Goal: Transaction & Acquisition: Book appointment/travel/reservation

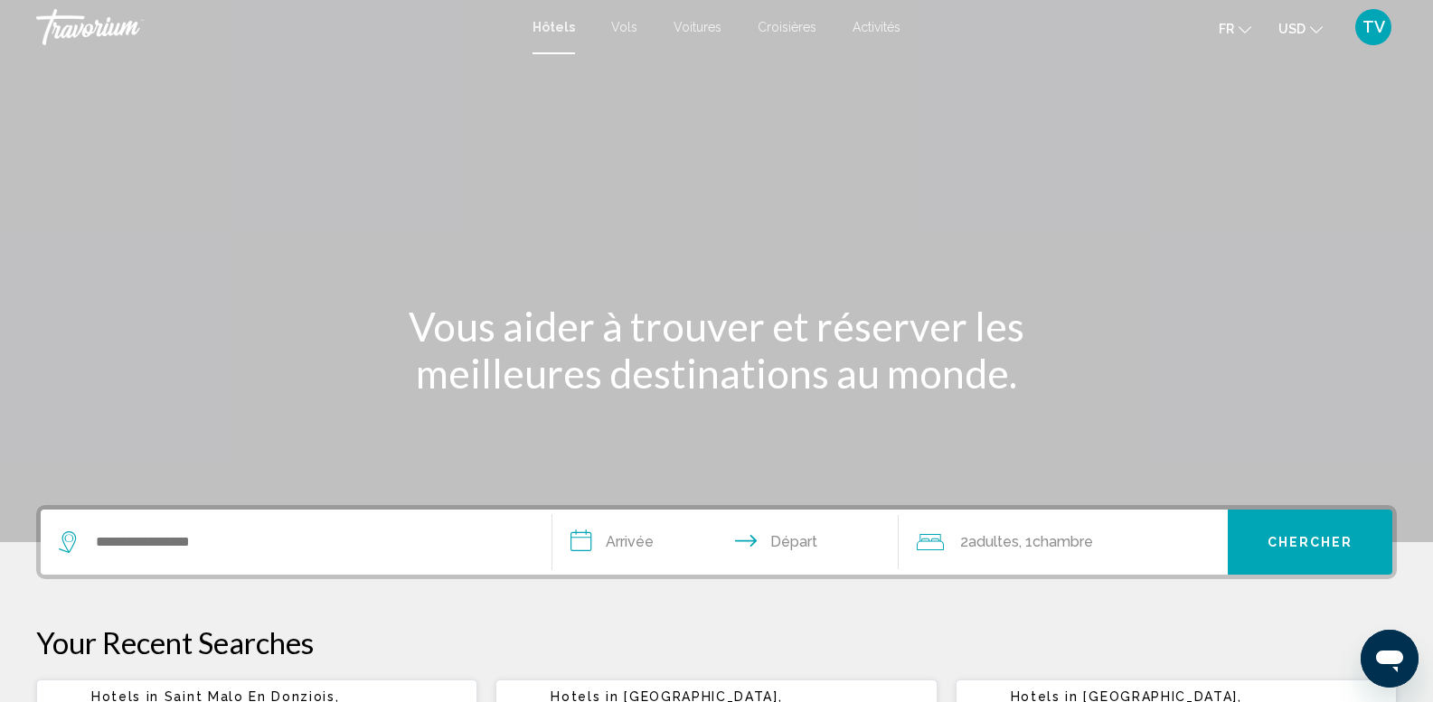
scroll to position [90, 0]
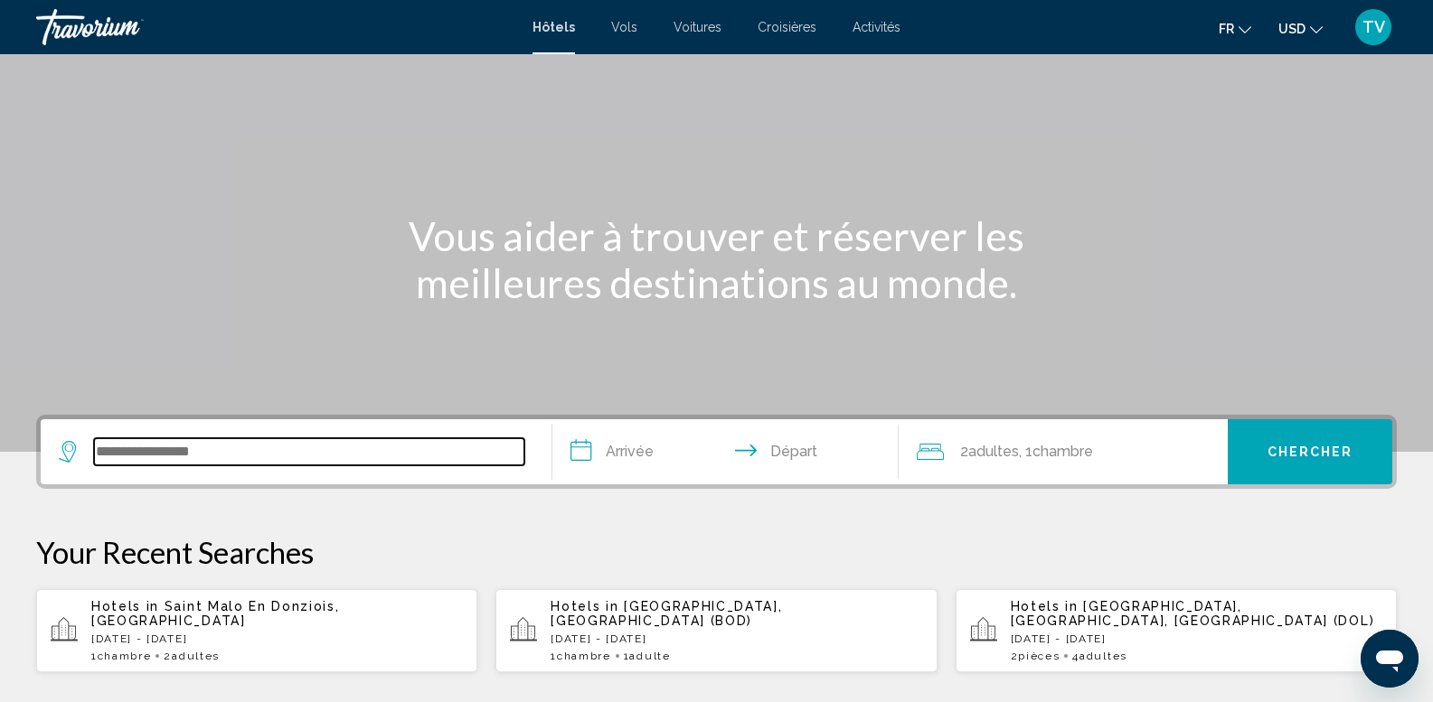
click at [174, 453] on input "Search widget" at bounding box center [309, 451] width 430 height 27
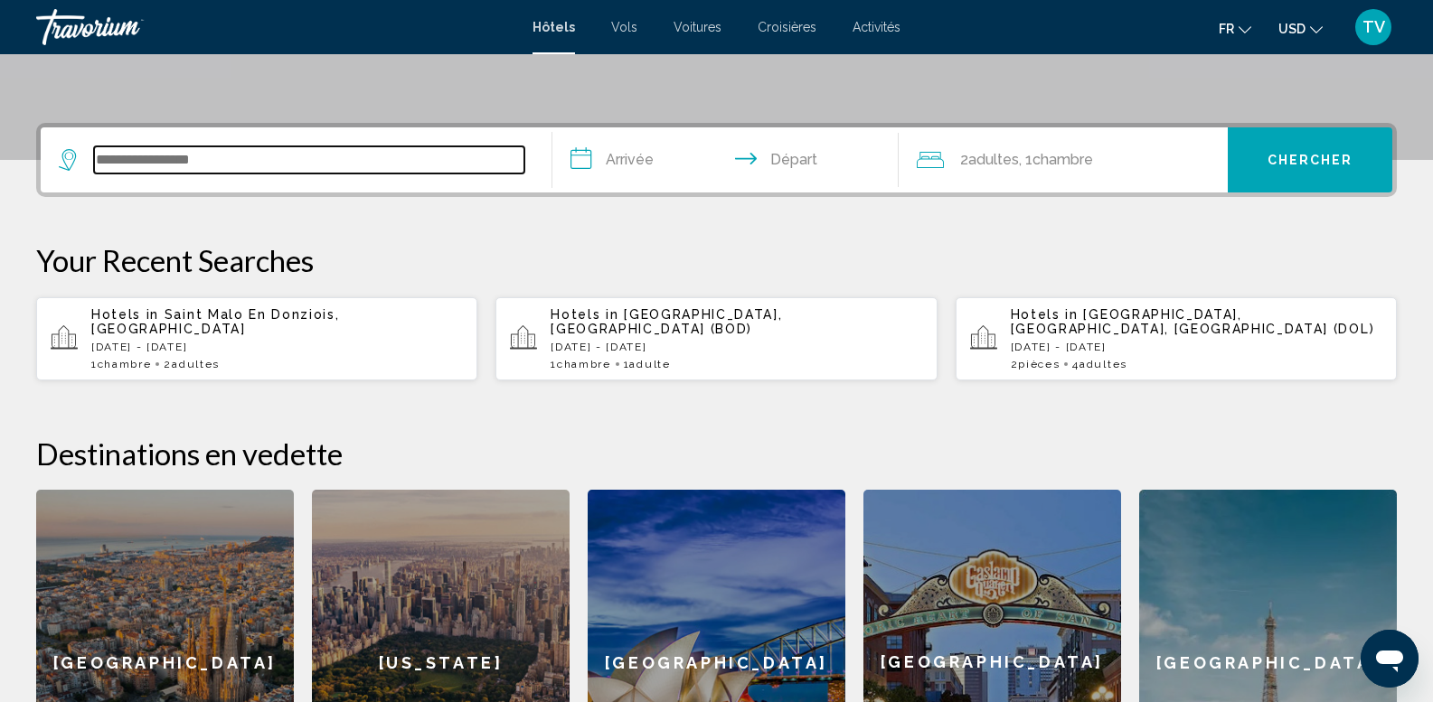
scroll to position [447, 0]
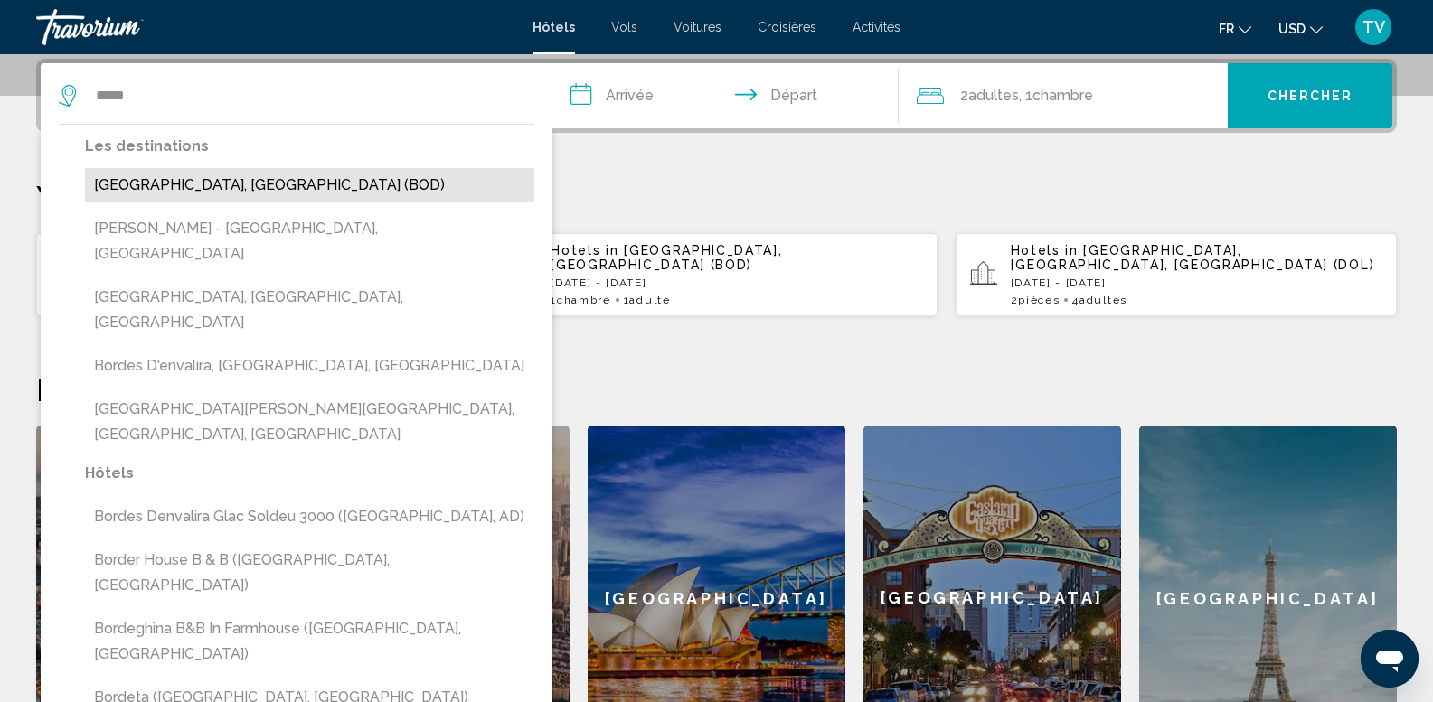
click at [222, 183] on button "[GEOGRAPHIC_DATA], [GEOGRAPHIC_DATA] (BOD)" at bounding box center [309, 185] width 449 height 34
type input "**********"
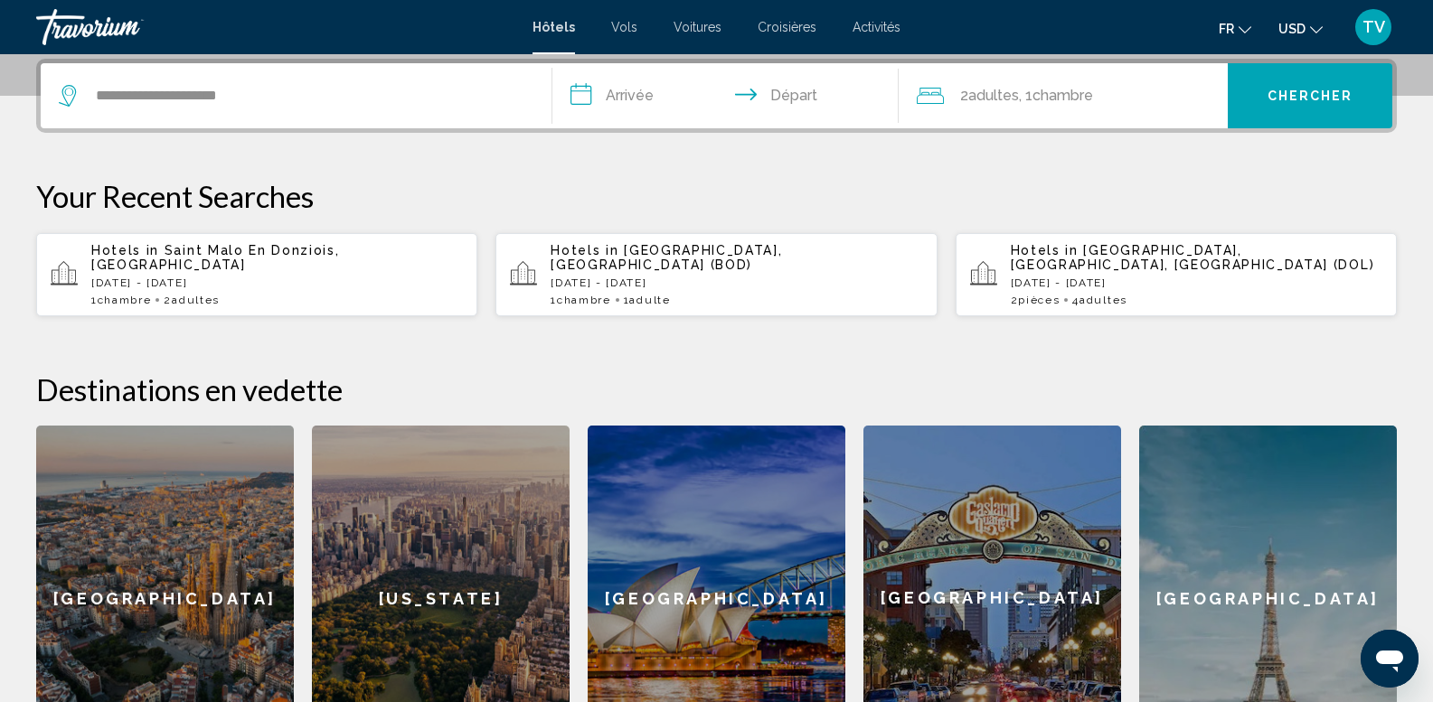
click at [607, 96] on input "**********" at bounding box center [729, 98] width 354 height 71
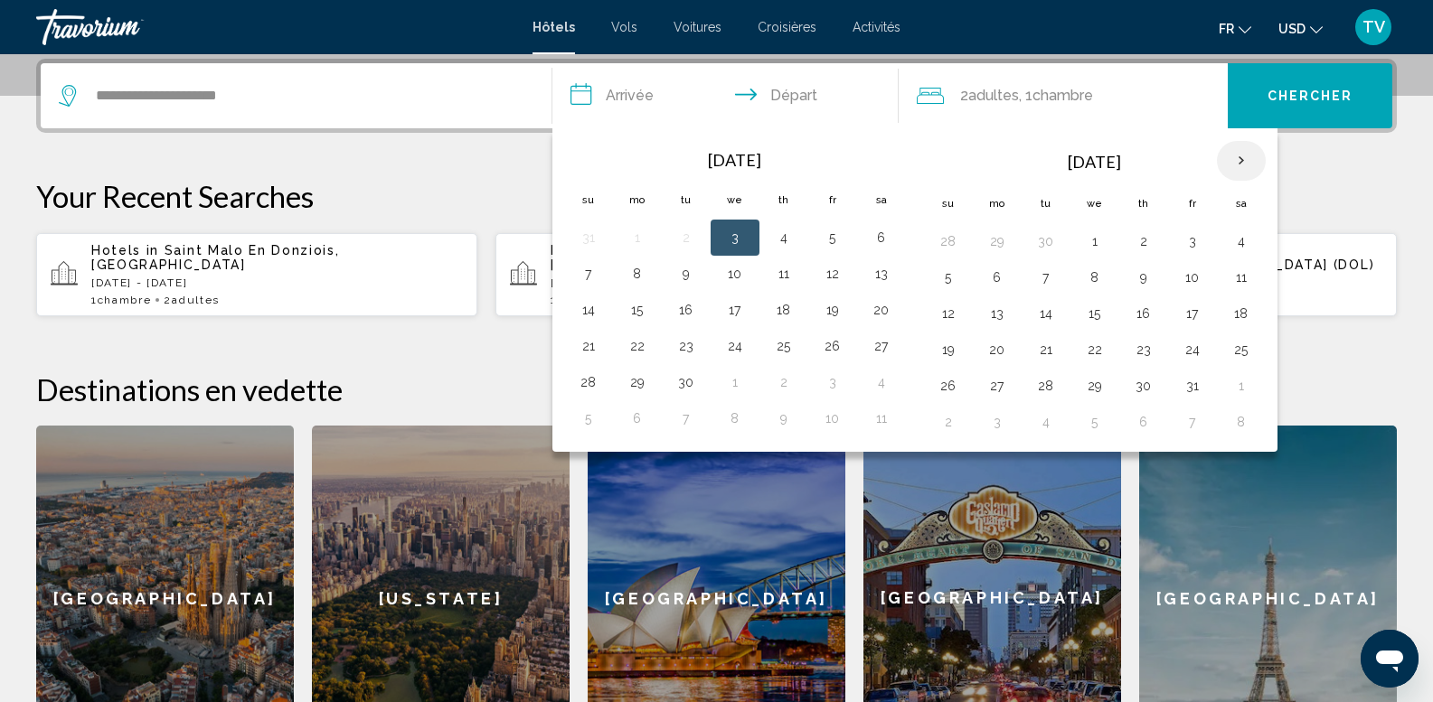
click at [1241, 162] on th "Next month" at bounding box center [1241, 161] width 49 height 40
click at [1237, 151] on th "Next month" at bounding box center [1241, 161] width 49 height 40
click at [1243, 159] on th "Next month" at bounding box center [1241, 161] width 49 height 40
click at [591, 157] on th "Previous month" at bounding box center [588, 161] width 49 height 40
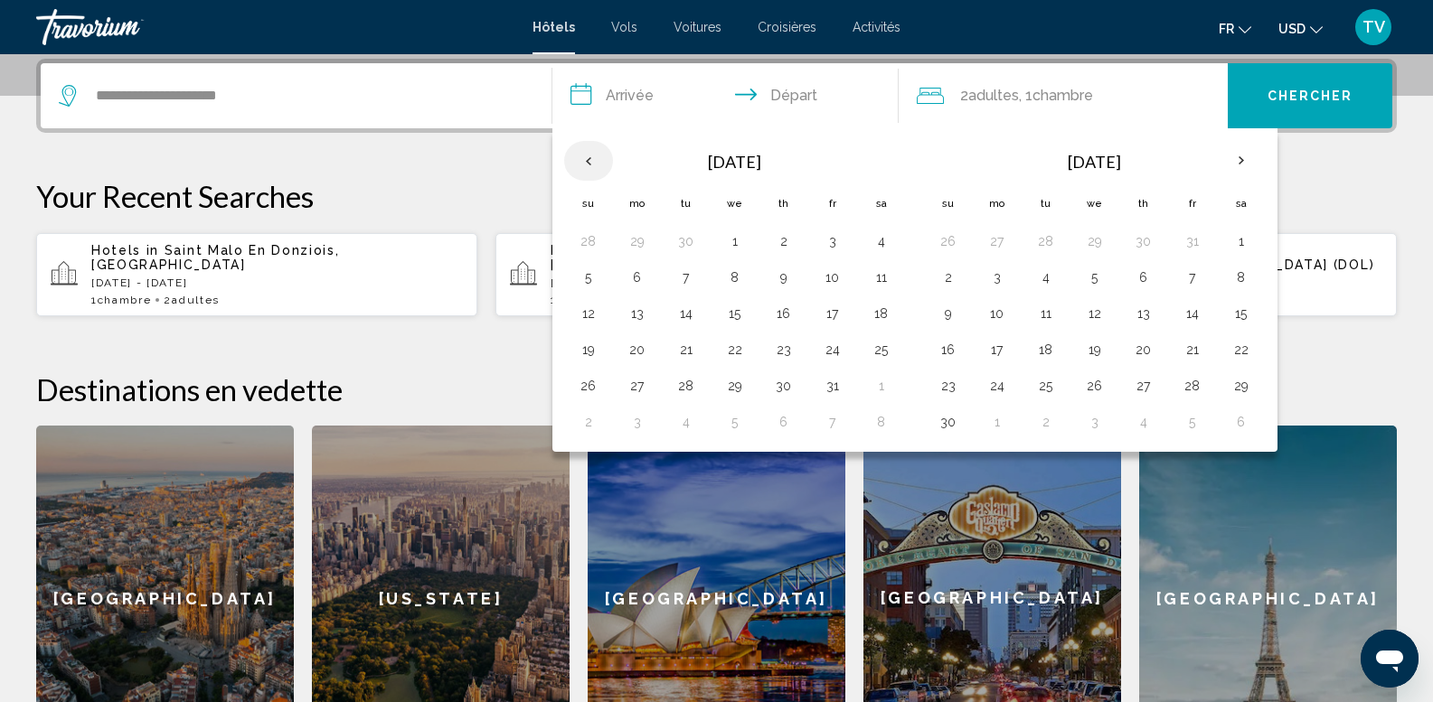
click at [591, 157] on th "Previous month" at bounding box center [588, 161] width 49 height 40
click at [834, 350] on button "26" at bounding box center [832, 346] width 29 height 25
click at [878, 348] on button "27" at bounding box center [881, 346] width 29 height 25
type input "**********"
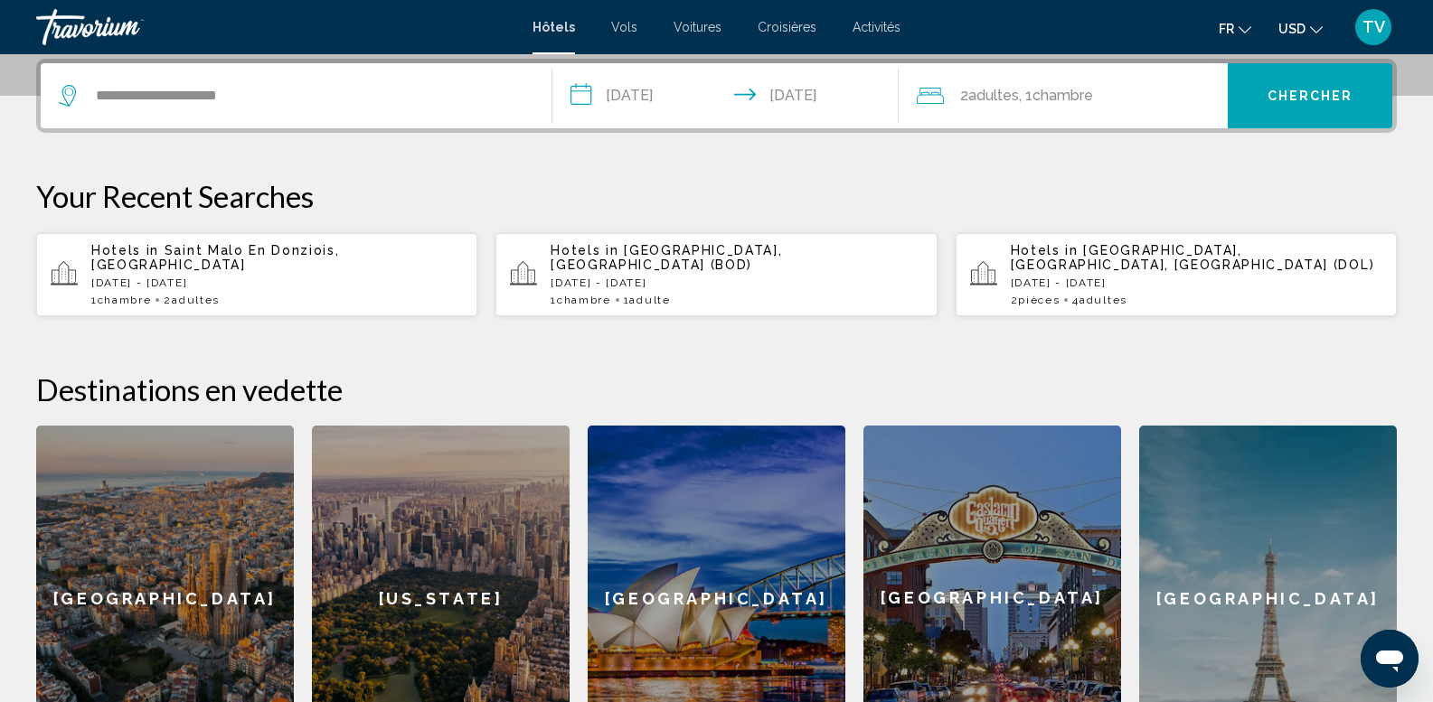
click at [1050, 91] on span "Chambre" at bounding box center [1062, 95] width 61 height 17
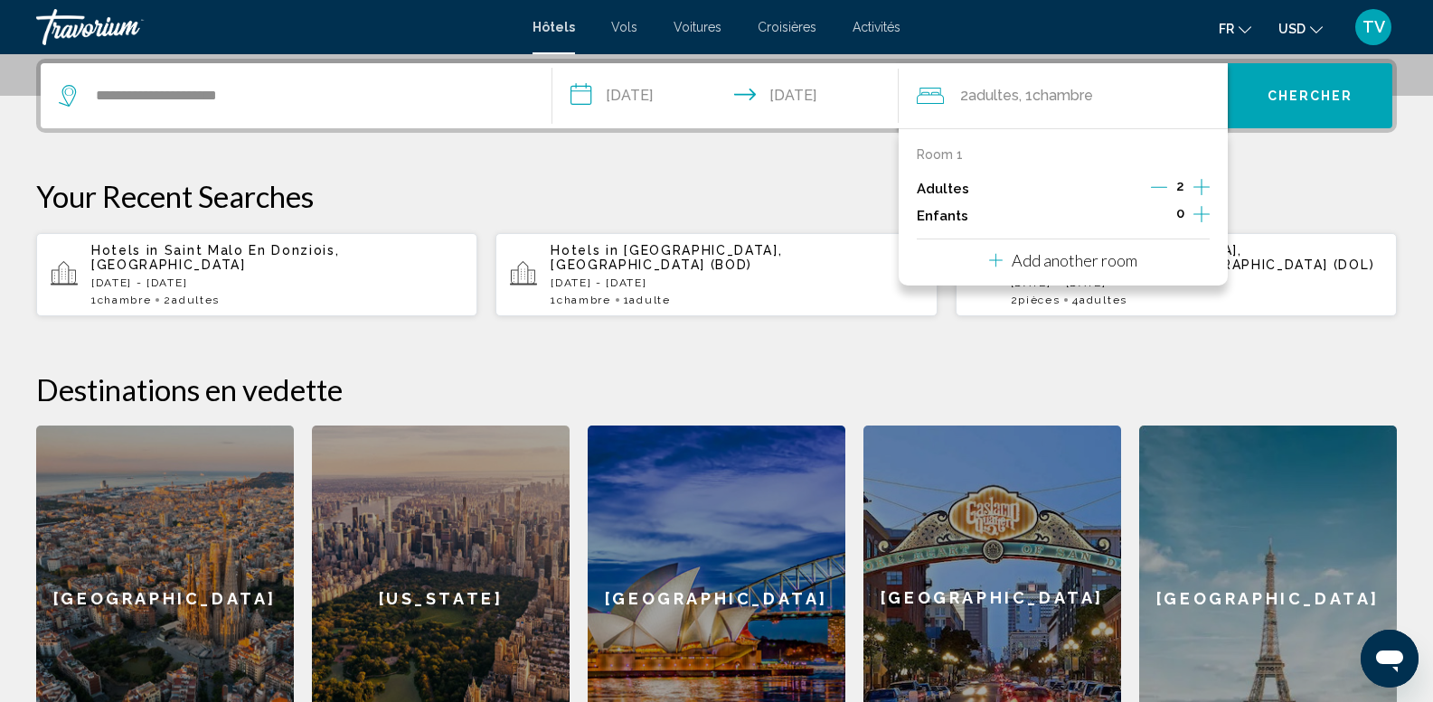
click at [1166, 187] on icon "Decrement adults" at bounding box center [1159, 187] width 16 height 1
click at [1286, 108] on button "Chercher" at bounding box center [1310, 95] width 165 height 65
